Goal: Navigation & Orientation: Understand site structure

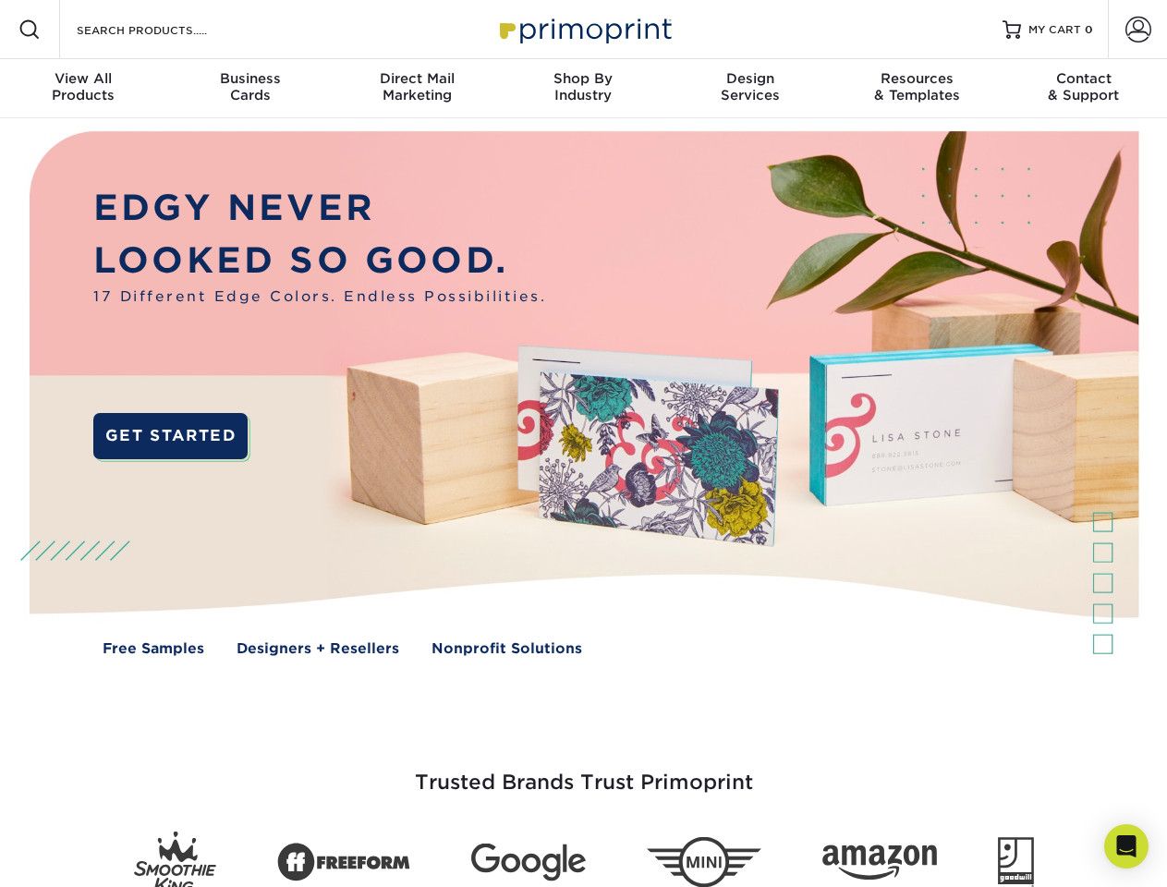
click at [583, 443] on img at bounding box center [583, 406] width 1155 height 577
click at [30, 30] on span at bounding box center [29, 29] width 22 height 22
click at [1137, 30] on span at bounding box center [1138, 30] width 26 height 26
click at [83, 89] on div "View All Products" at bounding box center [83, 86] width 166 height 33
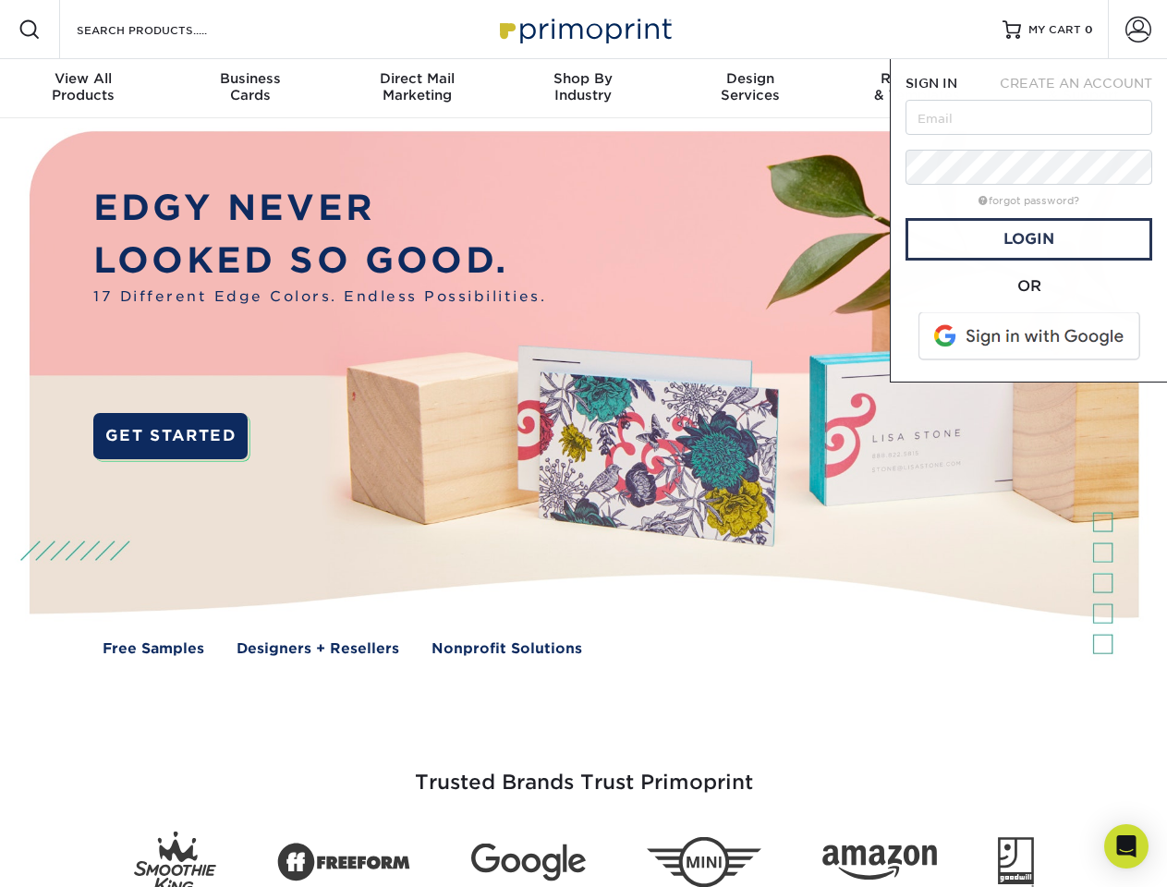
click at [249, 89] on div "Business Cards" at bounding box center [249, 86] width 166 height 33
click at [417, 89] on div "Direct Mail Marketing" at bounding box center [416, 86] width 166 height 33
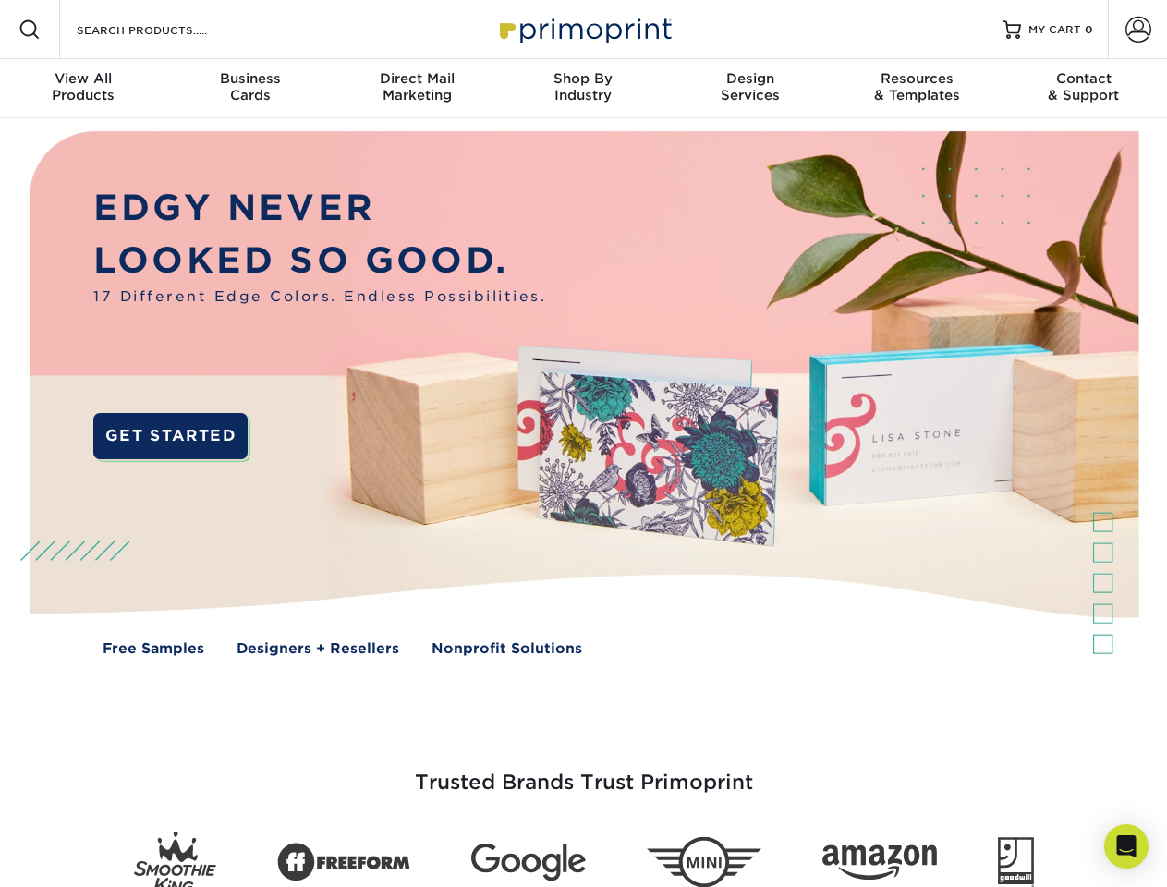
click at [583, 89] on div "Shop By Industry" at bounding box center [583, 86] width 166 height 33
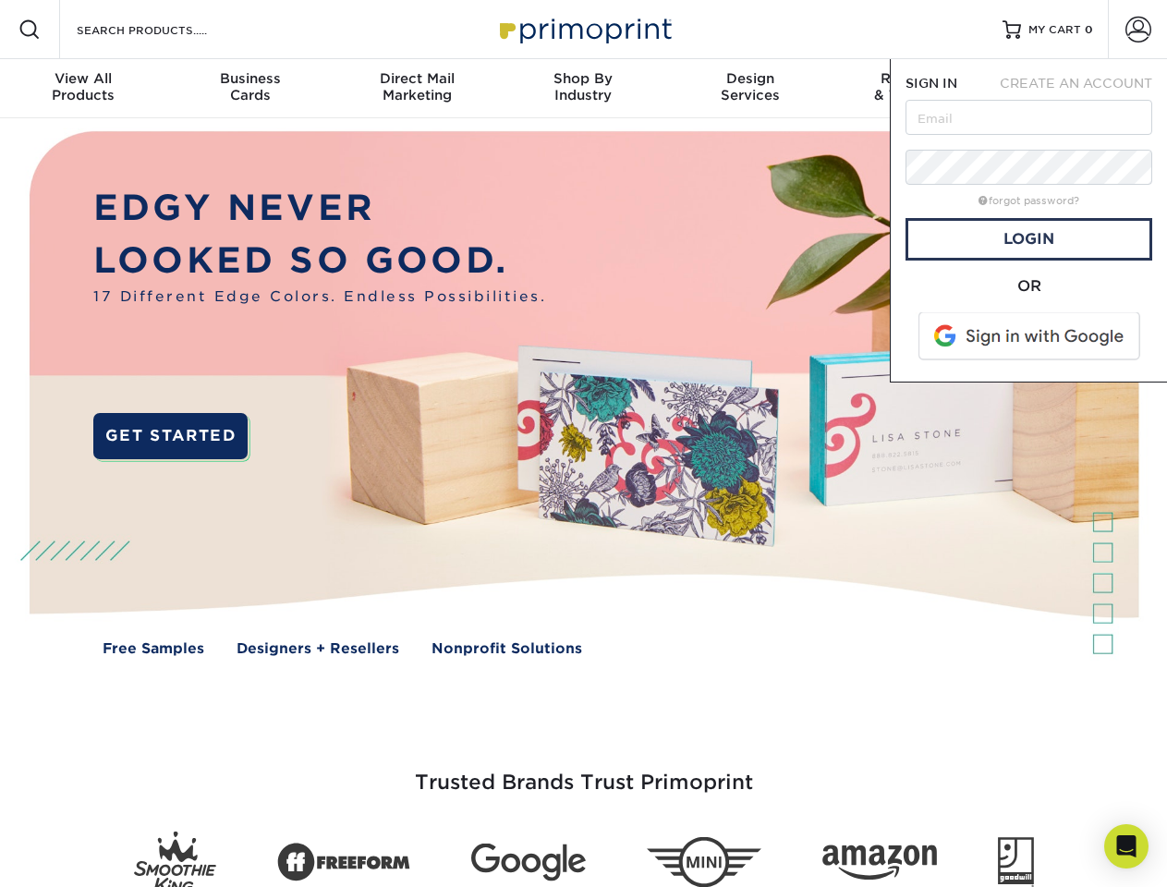
click at [750, 89] on div "Design Services" at bounding box center [750, 86] width 166 height 33
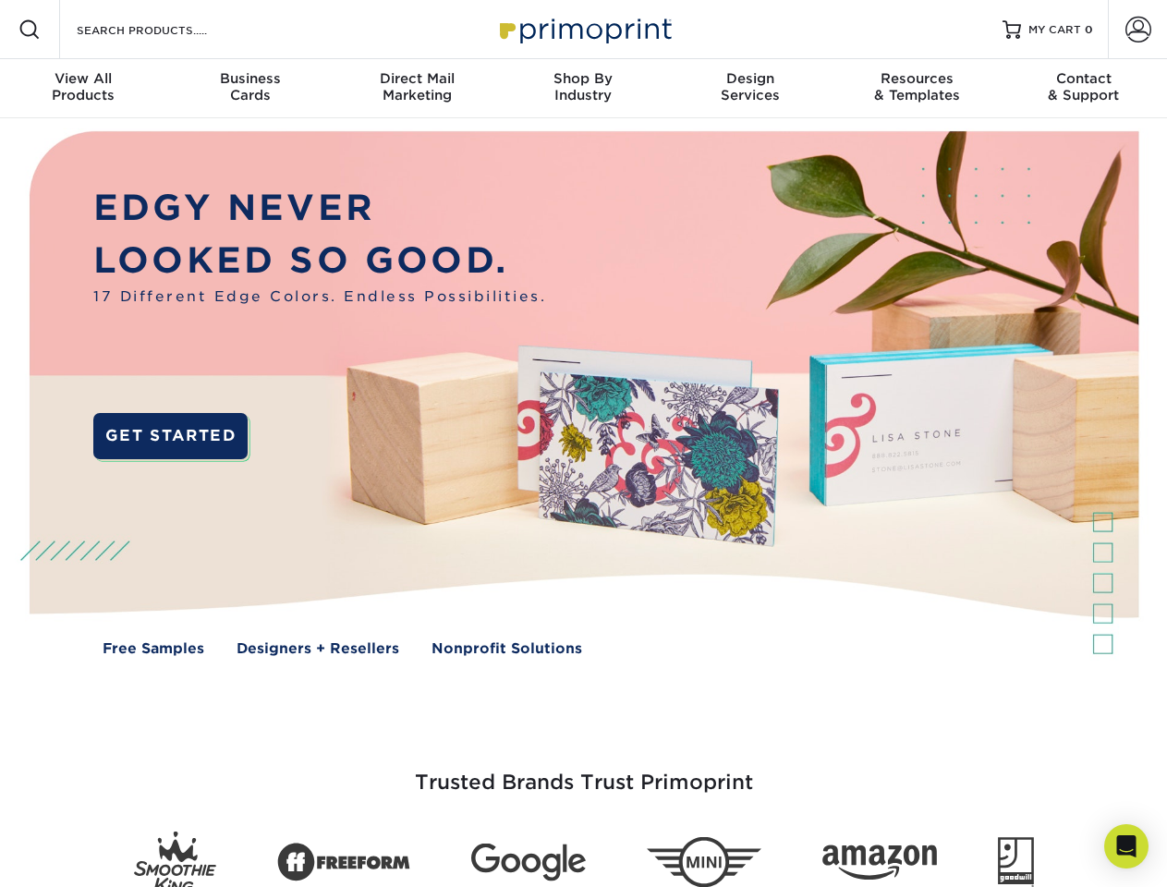
click at [916, 89] on span "SIGN IN" at bounding box center [931, 83] width 52 height 15
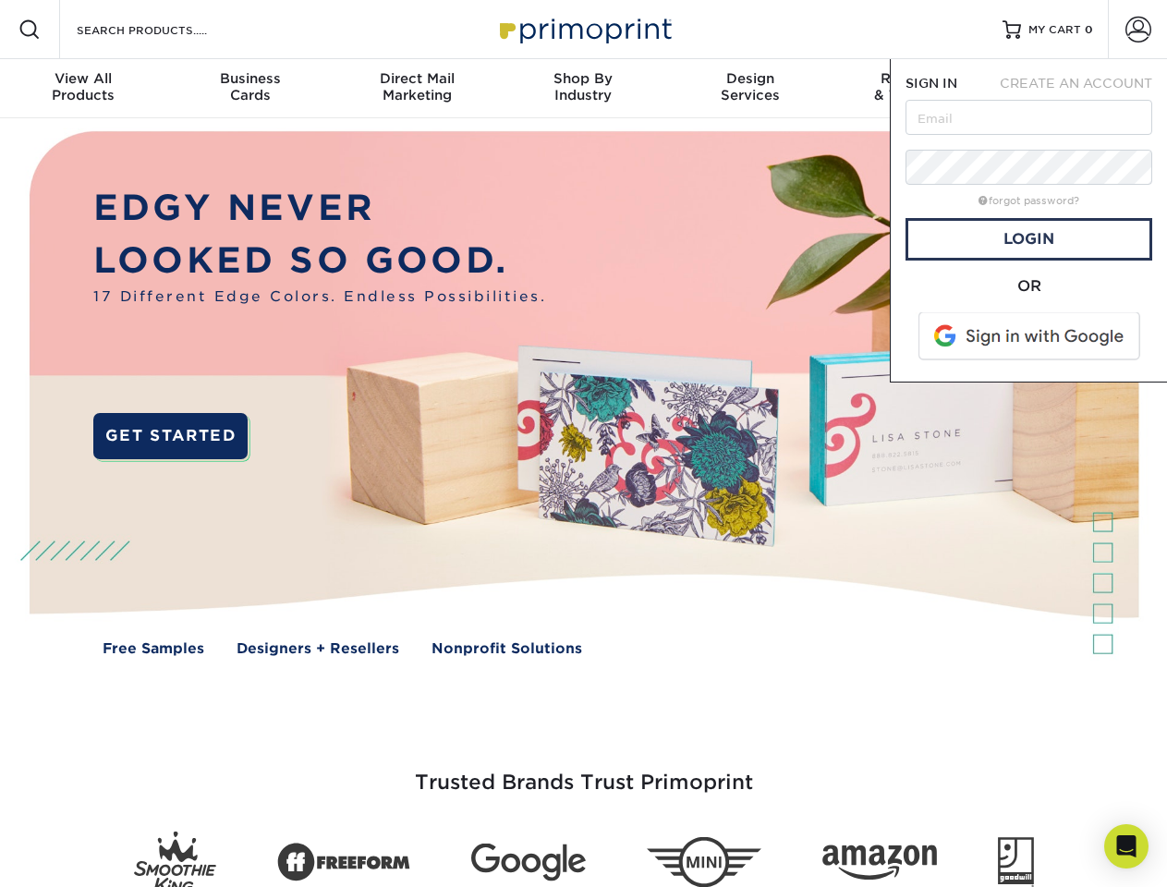
click at [1084, 89] on div "Contact & Support" at bounding box center [1083, 86] width 166 height 33
